Goal: Transaction & Acquisition: Book appointment/travel/reservation

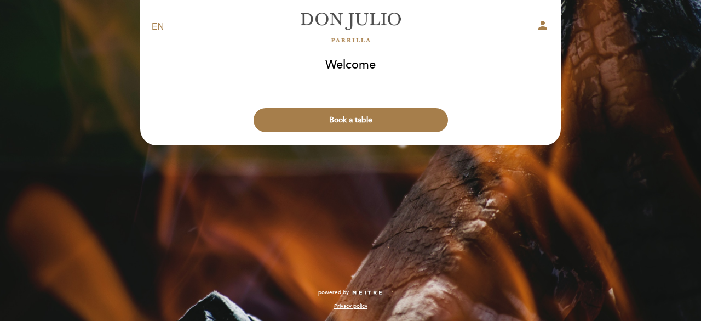
click at [336, 125] on button "Book a table" at bounding box center [351, 120] width 195 height 24
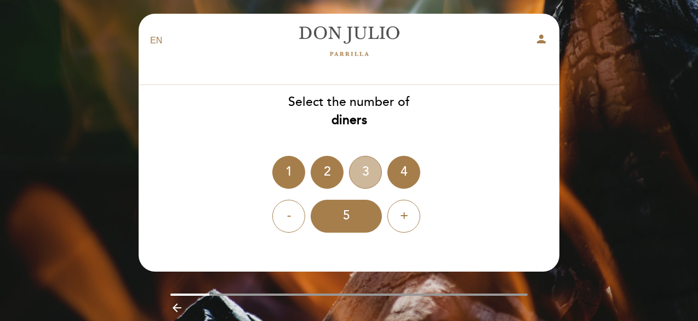
click at [364, 163] on div "3" at bounding box center [365, 172] width 33 height 33
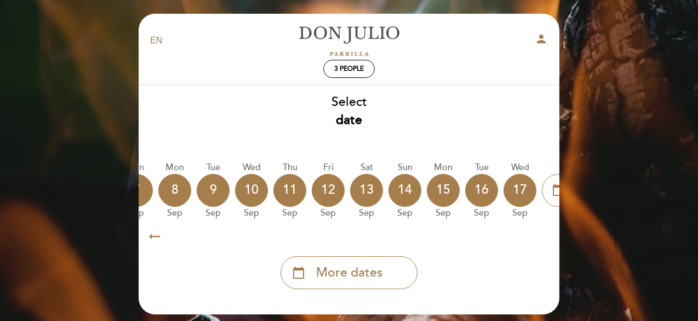
scroll to position [0, 322]
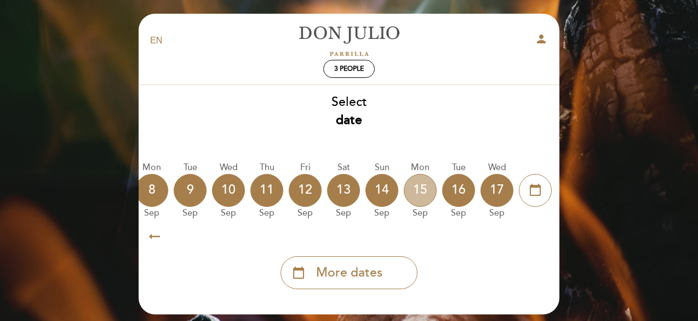
click at [418, 195] on div "15" at bounding box center [420, 190] width 33 height 33
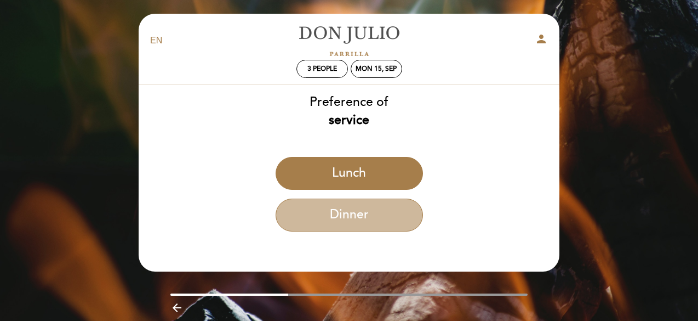
click at [311, 221] on button "Dinner" at bounding box center [349, 214] width 147 height 33
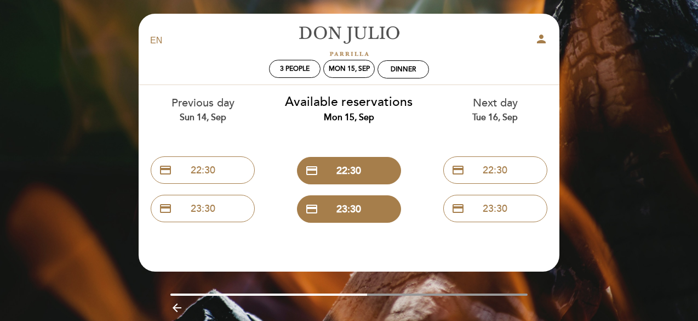
click at [379, 168] on button "credit_card 22:30" at bounding box center [349, 170] width 104 height 27
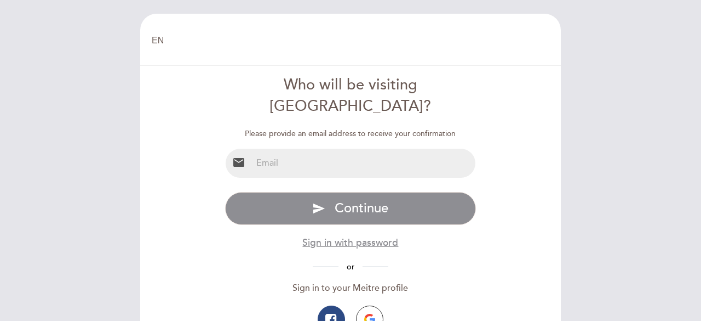
click at [364, 149] on input "email" at bounding box center [364, 163] width 224 height 29
type input "fgonzalez@jonesday.com"
click at [347, 200] on span "Continue" at bounding box center [362, 208] width 54 height 16
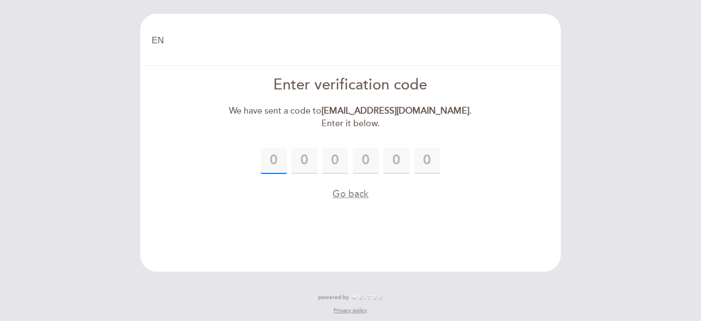
click at [267, 160] on input "text" at bounding box center [274, 160] width 26 height 26
type input "4"
type input "5"
type input "3"
type input "5"
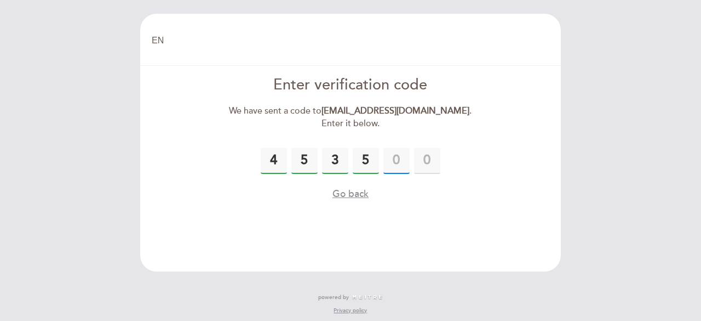
scroll to position [4, 0]
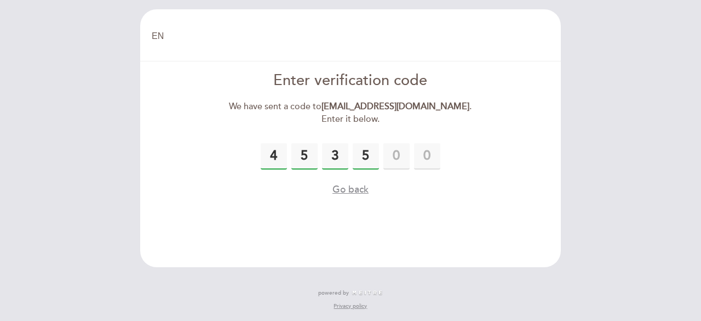
click at [294, 236] on header "EN ES PT Welcome Welcome, Change user Book a table Enter verification code We h…" at bounding box center [350, 138] width 421 height 258
click at [407, 157] on input "text" at bounding box center [397, 156] width 26 height 26
type input "9"
type input "0"
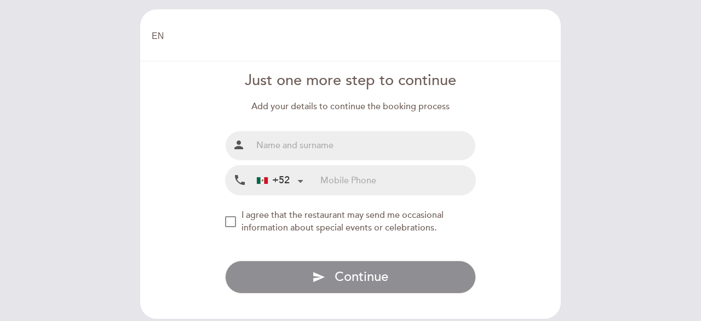
click at [346, 149] on input "text" at bounding box center [364, 145] width 224 height 29
type input "Fernanda González"
click at [349, 182] on input "tel" at bounding box center [398, 179] width 155 height 29
type input "5563173532"
click at [236, 221] on div "NEW_MODAL_AGREE_RESTAURANT_SEND_OCCASIONAL_INFO" at bounding box center [230, 221] width 11 height 11
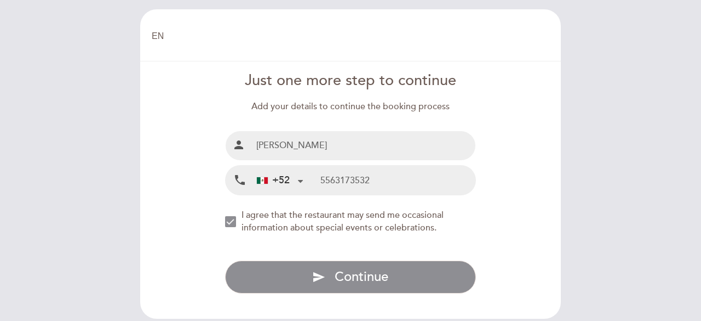
click at [252, 289] on button "send Continue" at bounding box center [351, 276] width 252 height 33
